Goal: Communication & Community: Connect with others

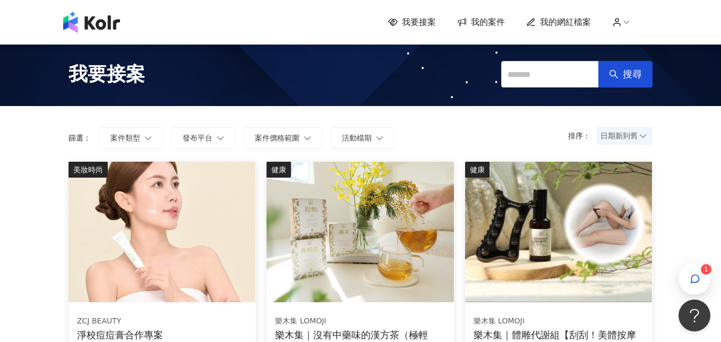
click at [478, 18] on span "我的案件" at bounding box center [488, 22] width 34 height 12
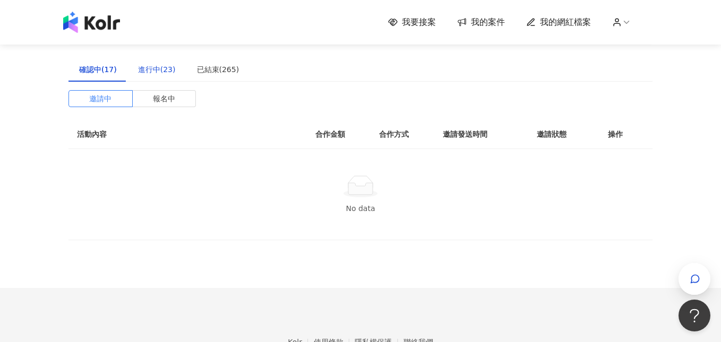
click at [155, 70] on div "進行中(23)" at bounding box center [157, 70] width 38 height 12
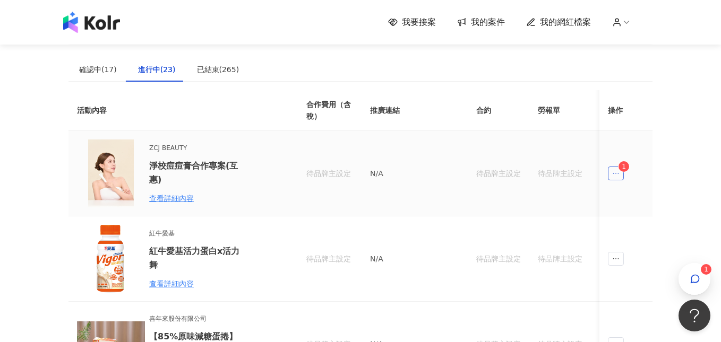
click at [618, 170] on icon "ellipsis" at bounding box center [615, 173] width 7 height 7
click at [635, 224] on div "傳訊 1" at bounding box center [636, 221] width 40 height 12
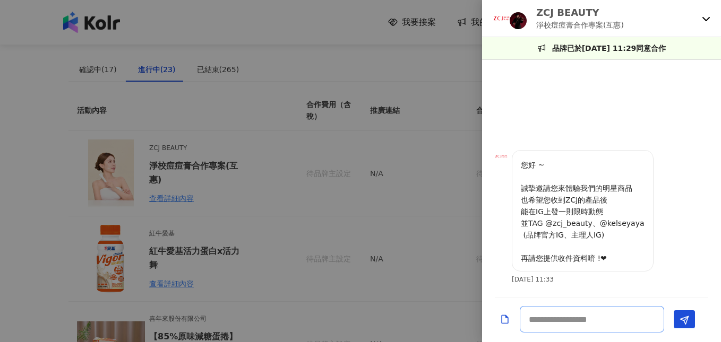
click at [563, 316] on textarea at bounding box center [592, 319] width 144 height 27
type textarea "*****"
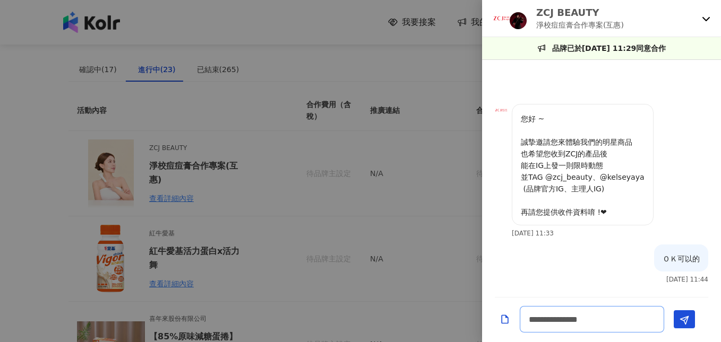
scroll to position [1, 0]
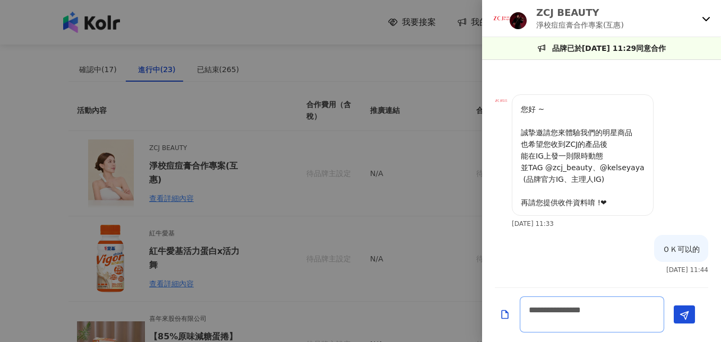
type textarea "**********"
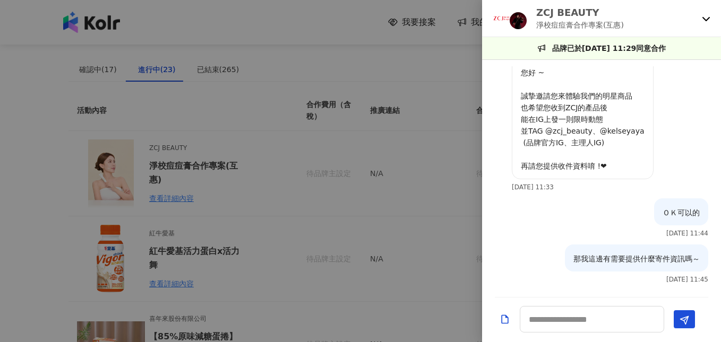
click at [390, 272] on div at bounding box center [360, 171] width 721 height 342
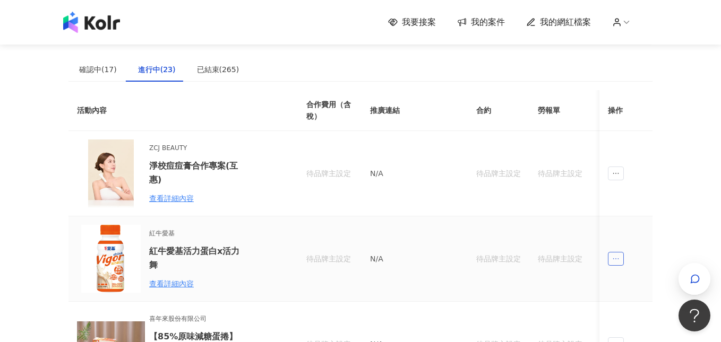
click at [617, 258] on icon "ellipsis" at bounding box center [615, 258] width 7 height 7
click at [628, 303] on div "傳訊" at bounding box center [634, 307] width 37 height 12
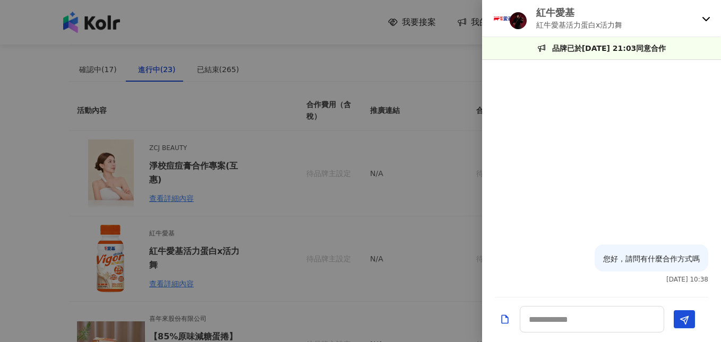
click at [413, 239] on div at bounding box center [360, 171] width 721 height 342
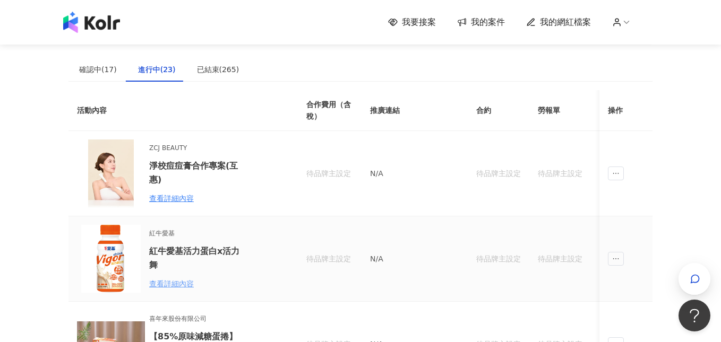
click at [179, 283] on div "查看詳細內容" at bounding box center [195, 284] width 93 height 12
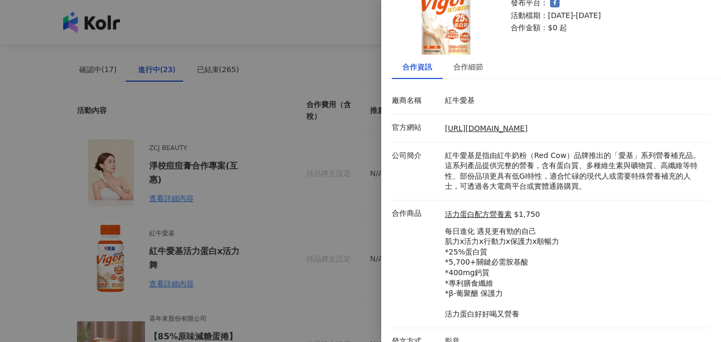
scroll to position [76, 0]
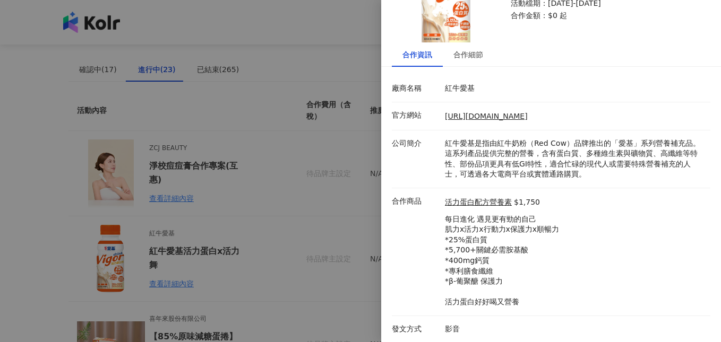
click at [357, 243] on div at bounding box center [360, 171] width 721 height 342
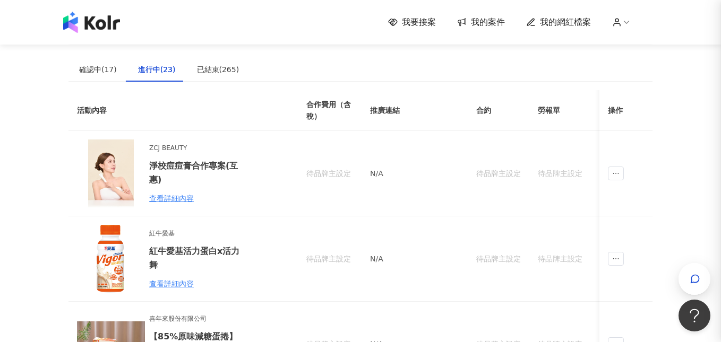
scroll to position [0, 0]
